Goal: Information Seeking & Learning: Check status

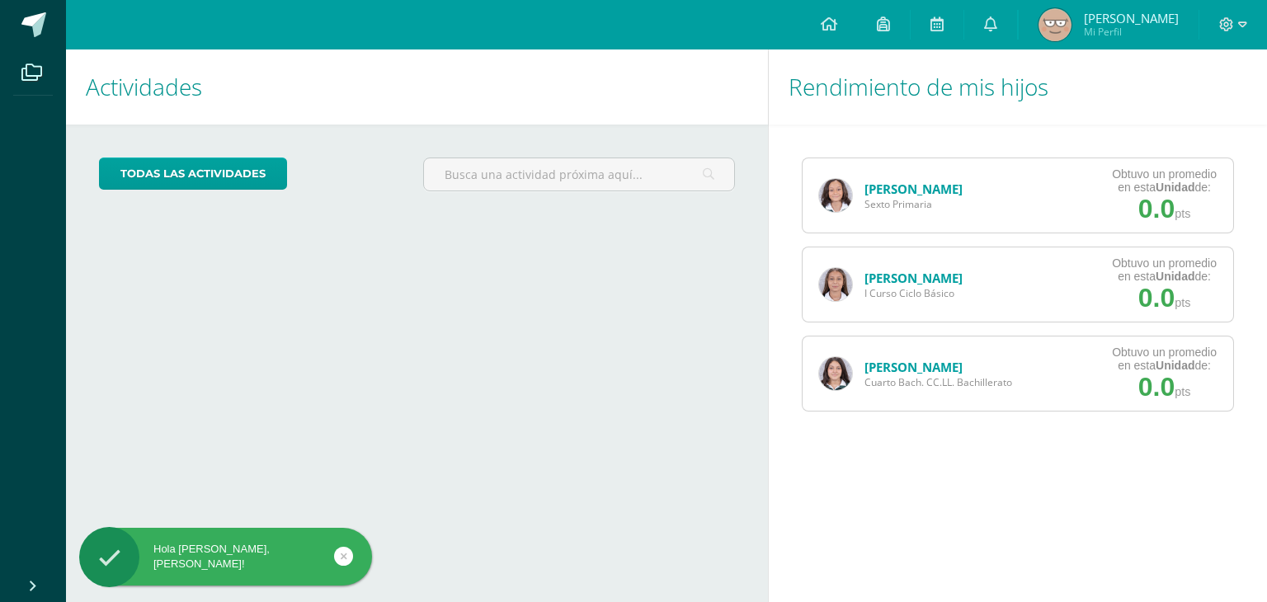
click at [916, 194] on link "[PERSON_NAME]" at bounding box center [913, 189] width 98 height 16
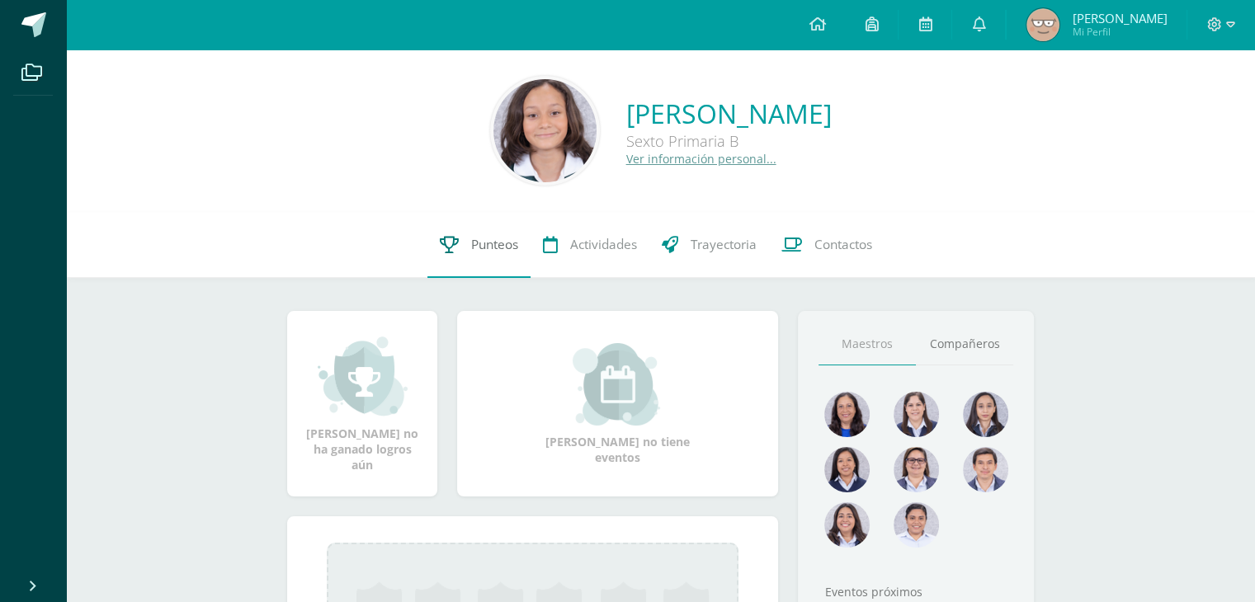
click at [494, 238] on span "Punteos" at bounding box center [494, 244] width 47 height 17
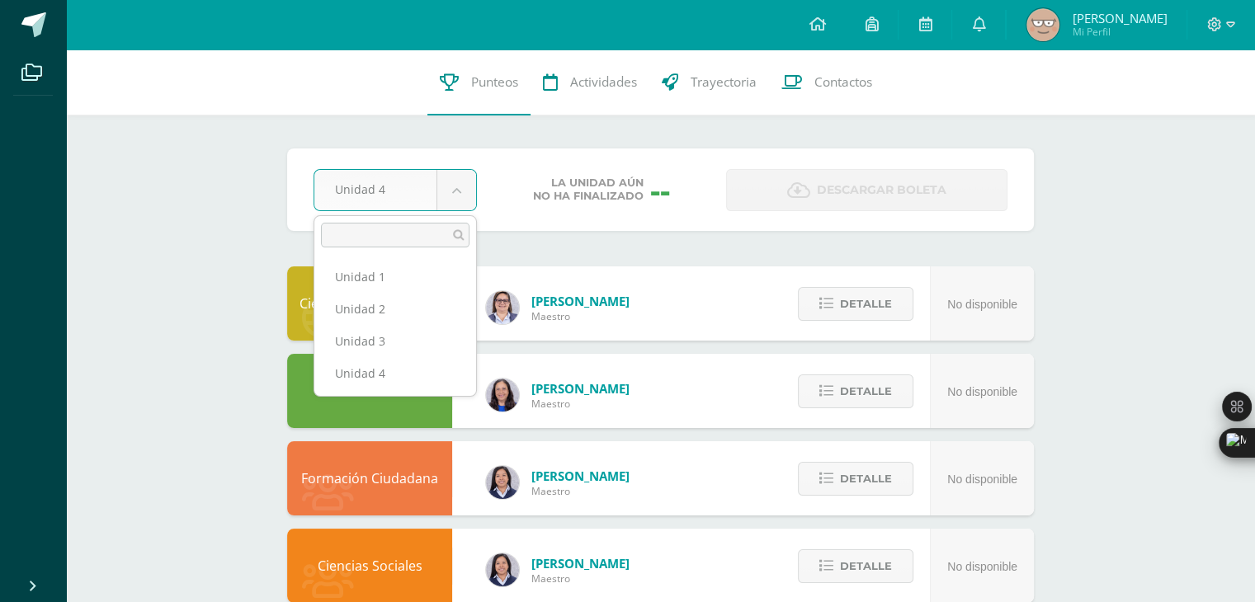
select select "Unidad 1"
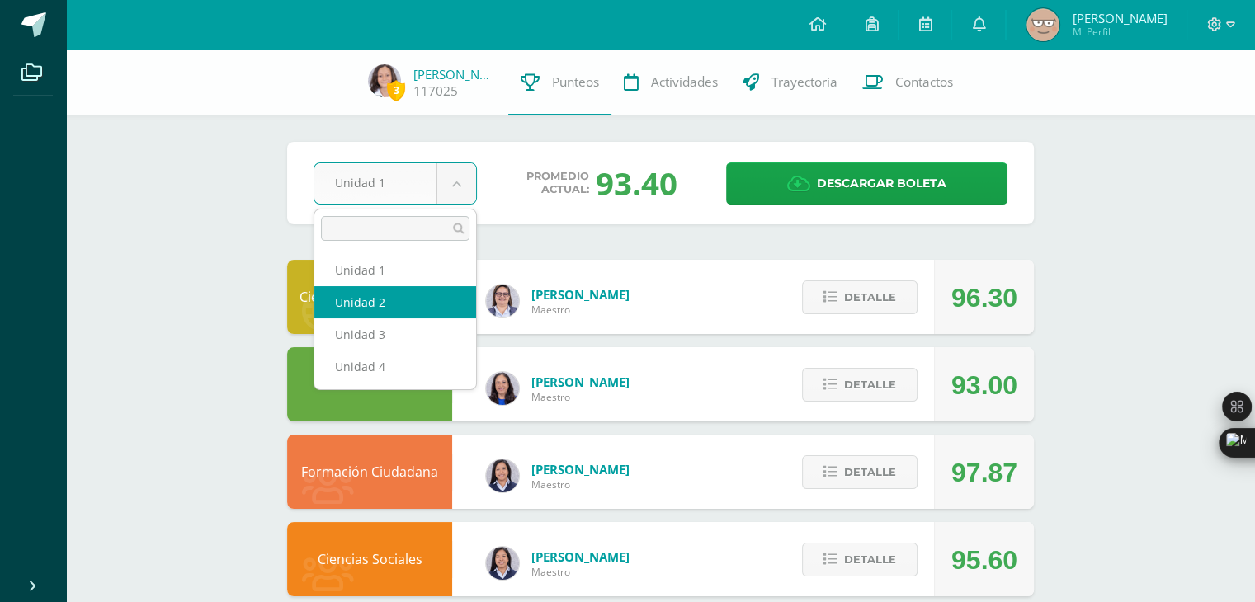
select select "Unidad 2"
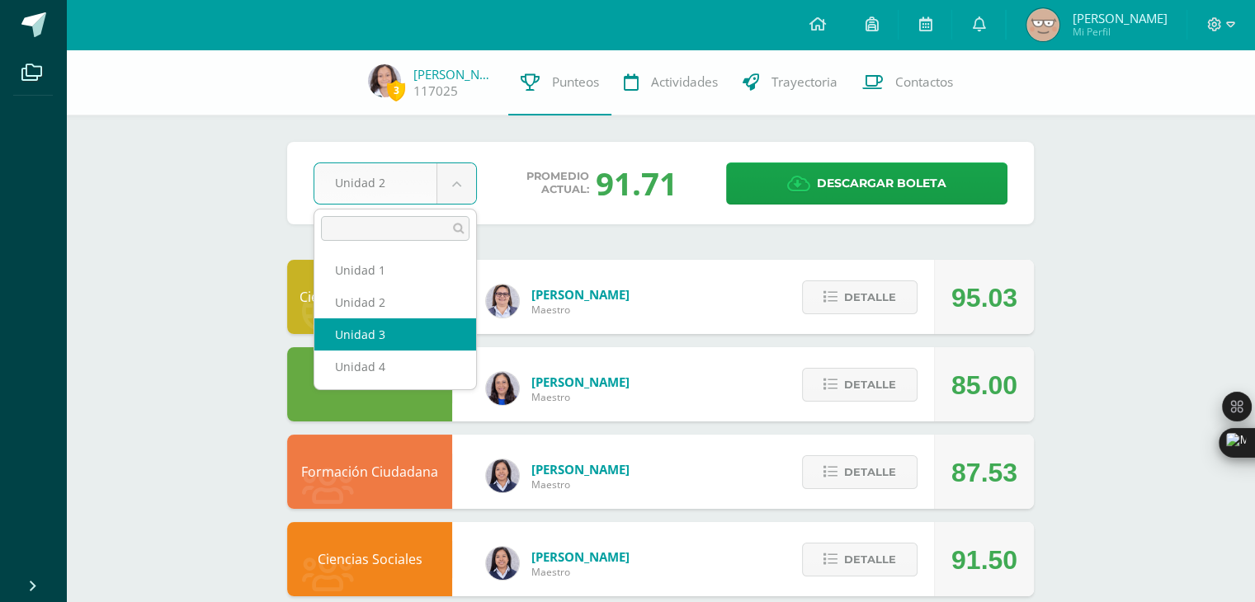
select select "Unidad 3"
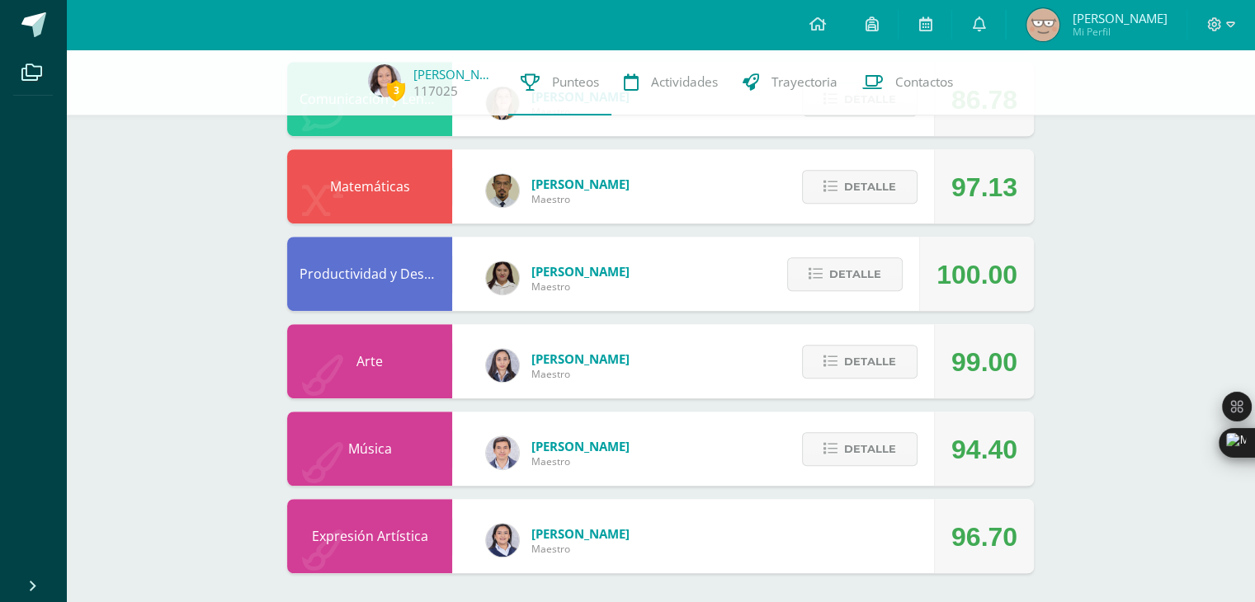
scroll to position [901, 0]
